Goal: Task Accomplishment & Management: Manage account settings

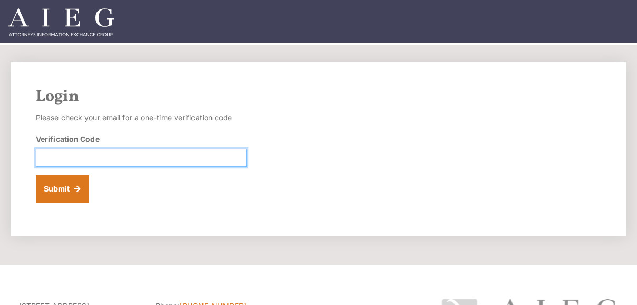
click at [92, 154] on input "Verification Code" at bounding box center [141, 158] width 211 height 18
paste input "977407"
type input "977407"
click at [36, 175] on button "Submit" at bounding box center [62, 188] width 53 height 27
click at [53, 155] on input "Verification Code" at bounding box center [141, 158] width 211 height 18
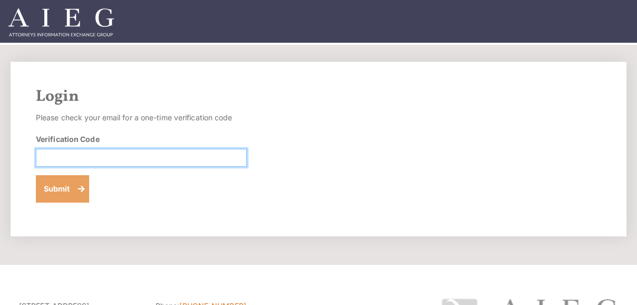
paste input "581529"
type input "581529"
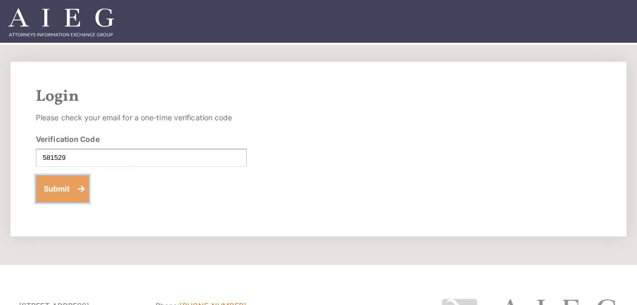
click at [59, 192] on button "Submit" at bounding box center [62, 188] width 53 height 27
click at [57, 22] on img at bounding box center [60, 22] width 105 height 28
